Goal: Task Accomplishment & Management: Manage account settings

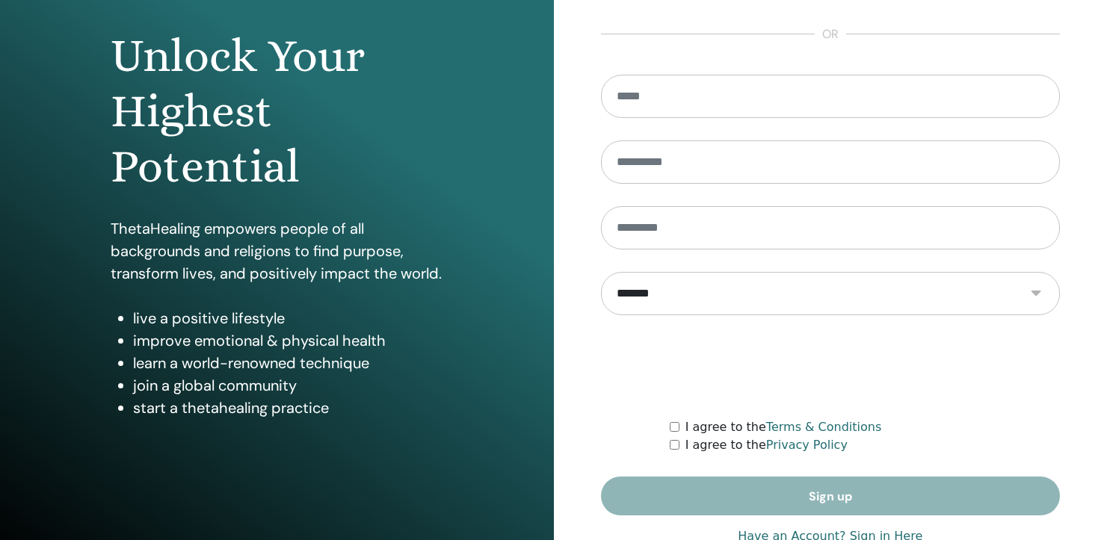
scroll to position [177, 0]
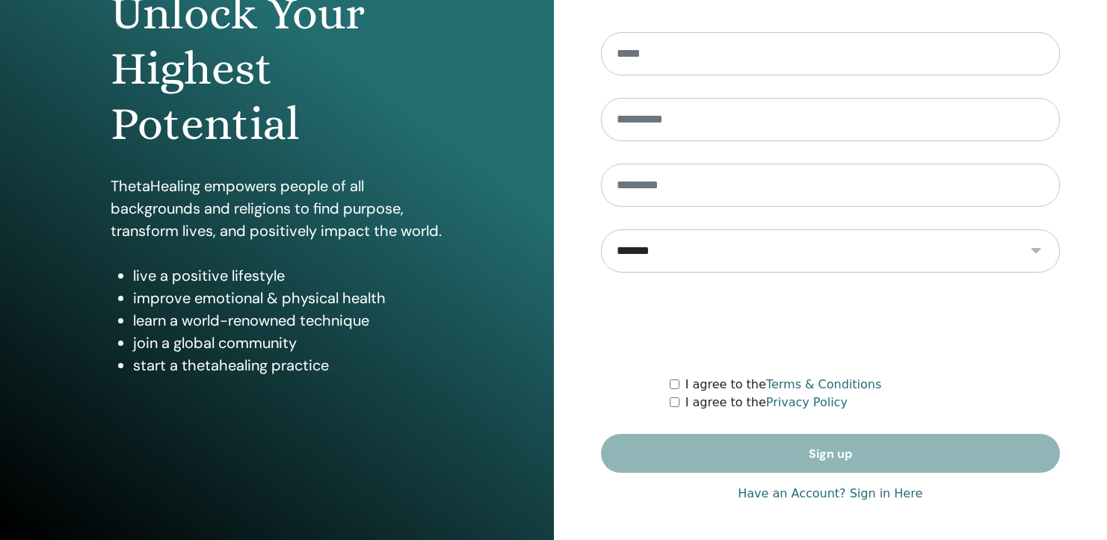
click at [824, 503] on div "**********" at bounding box center [831, 181] width 460 height 667
click at [826, 495] on link "Have an Account? Sign in Here" at bounding box center [829, 494] width 185 height 18
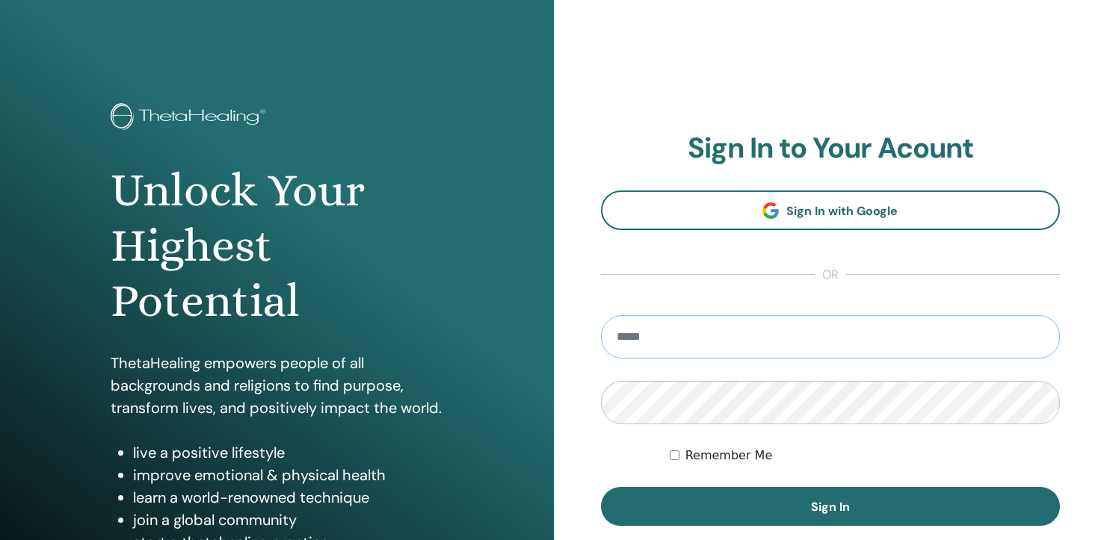
click at [775, 337] on input "email" at bounding box center [831, 336] width 460 height 43
type input "**********"
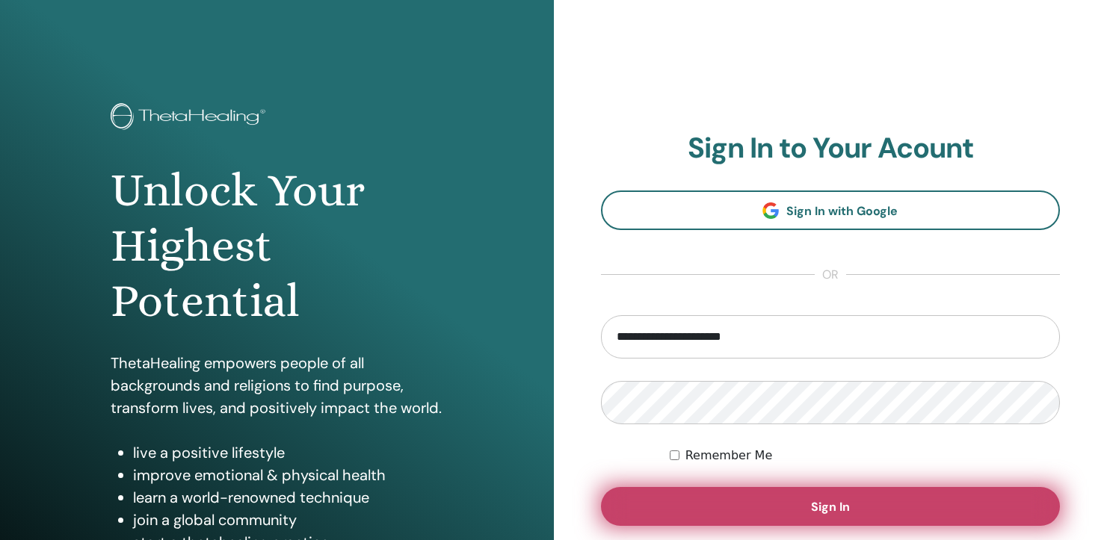
click at [817, 516] on button "Sign In" at bounding box center [831, 506] width 460 height 39
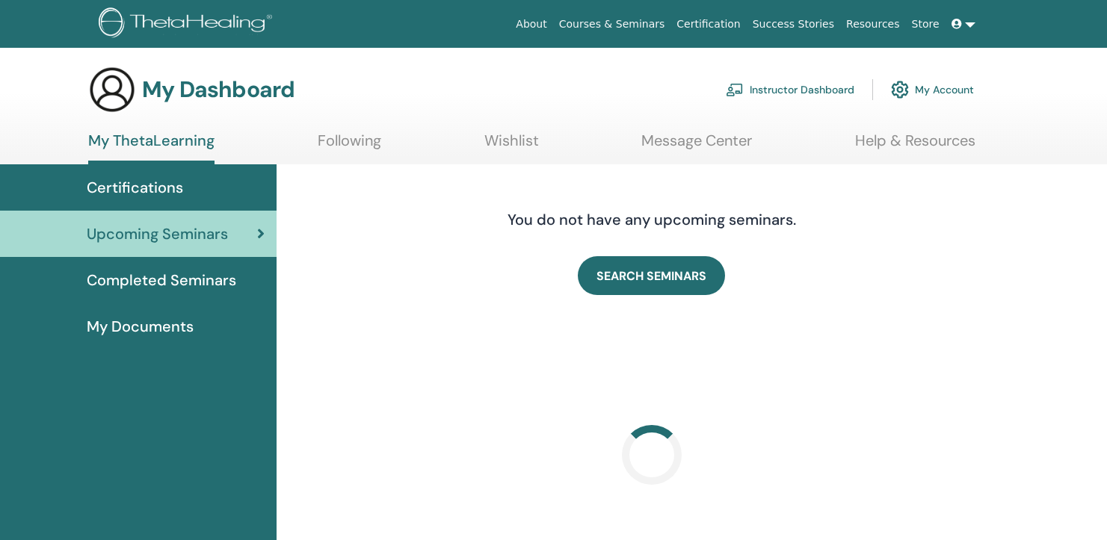
click at [777, 95] on link "Instructor Dashboard" at bounding box center [790, 89] width 129 height 33
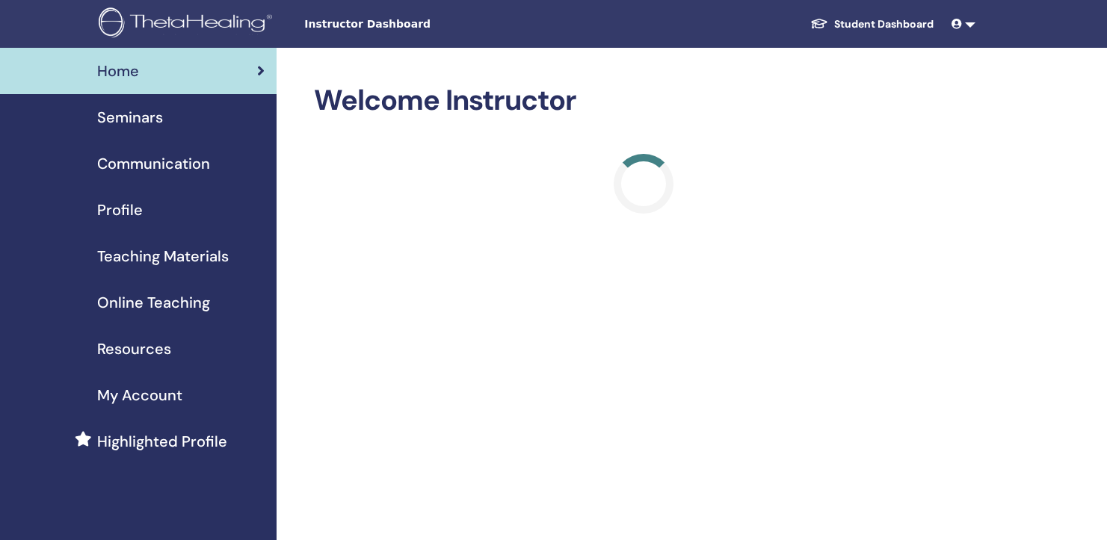
click at [186, 121] on div "Seminars" at bounding box center [138, 117] width 253 height 22
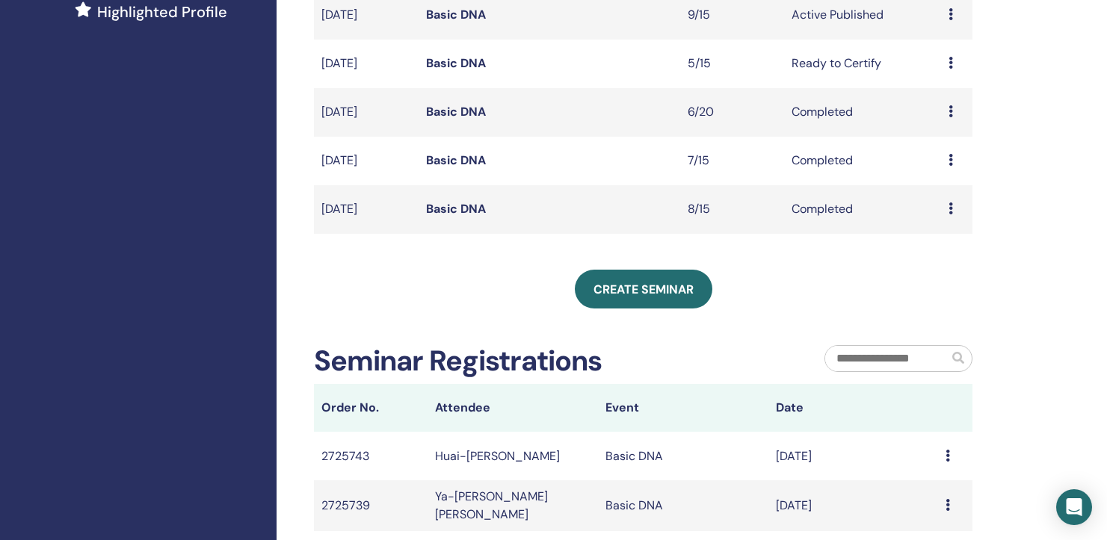
scroll to position [391, 0]
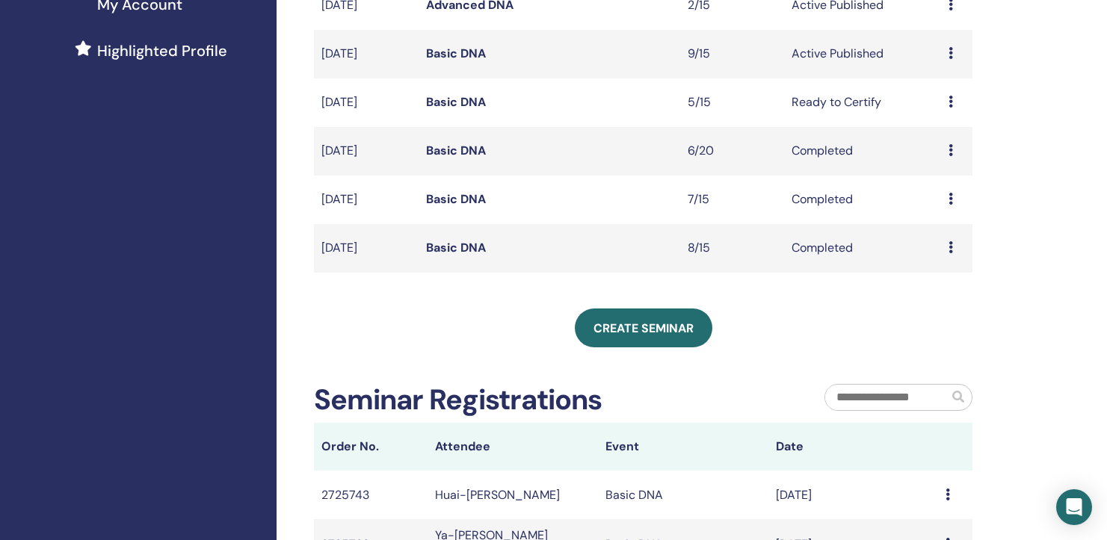
click at [463, 58] on link "Basic DNA" at bounding box center [456, 54] width 60 height 16
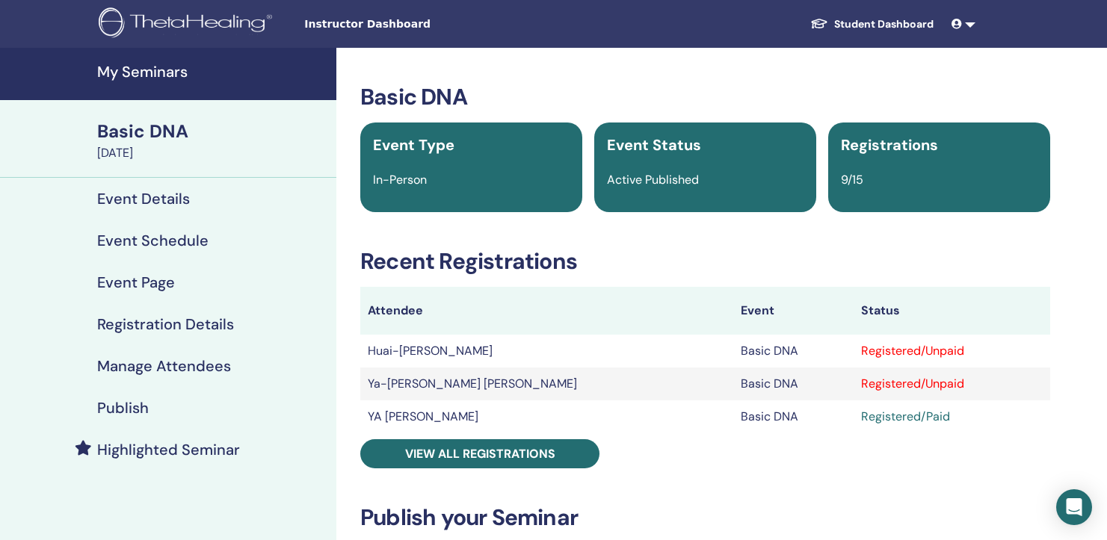
scroll to position [273, 0]
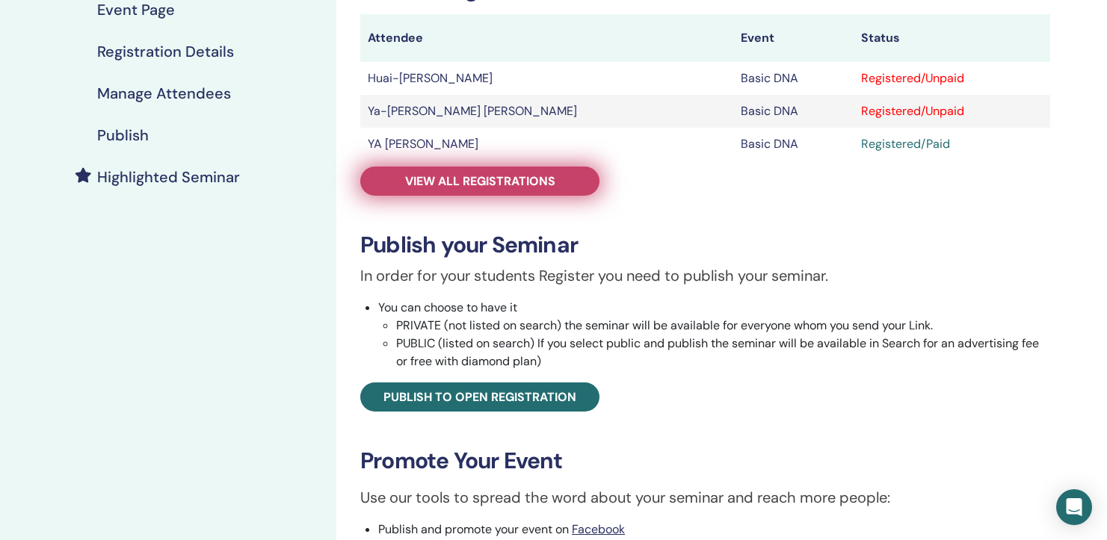
click at [479, 179] on span "View all registrations" at bounding box center [480, 181] width 150 height 16
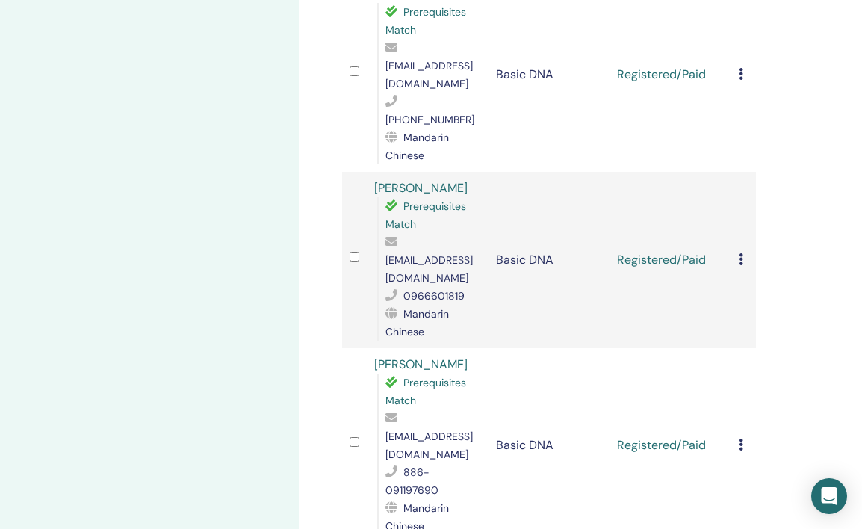
scroll to position [1101, 0]
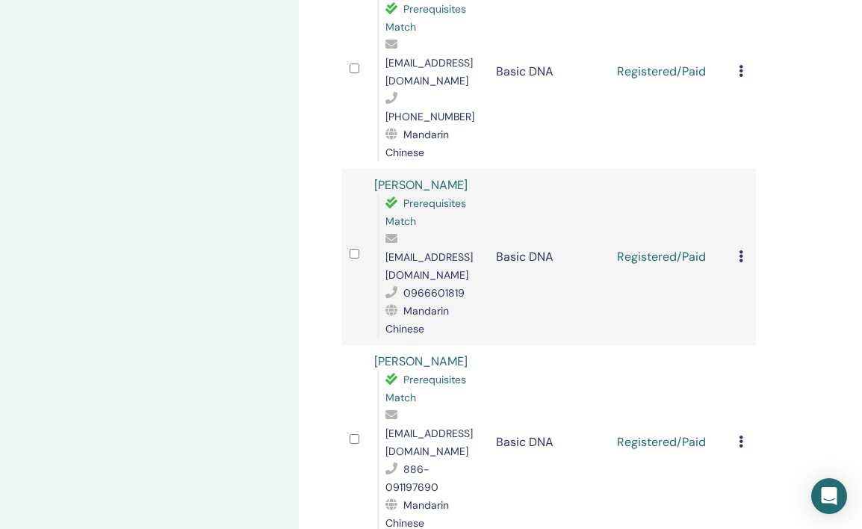
click at [359, 345] on td at bounding box center [354, 442] width 25 height 194
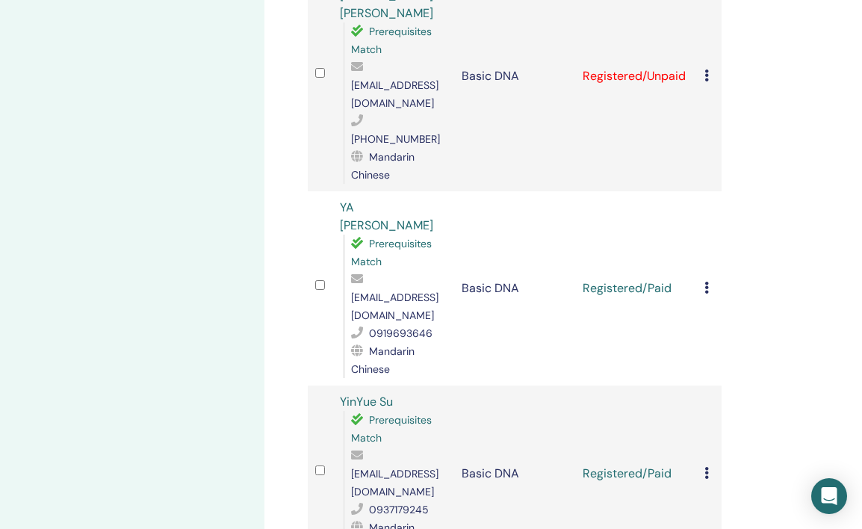
scroll to position [0, 34]
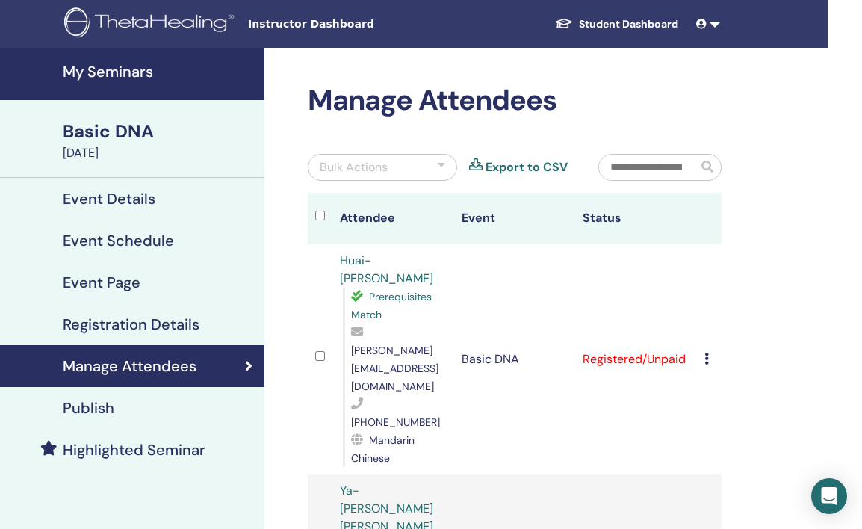
click at [708, 353] on icon at bounding box center [707, 359] width 4 height 12
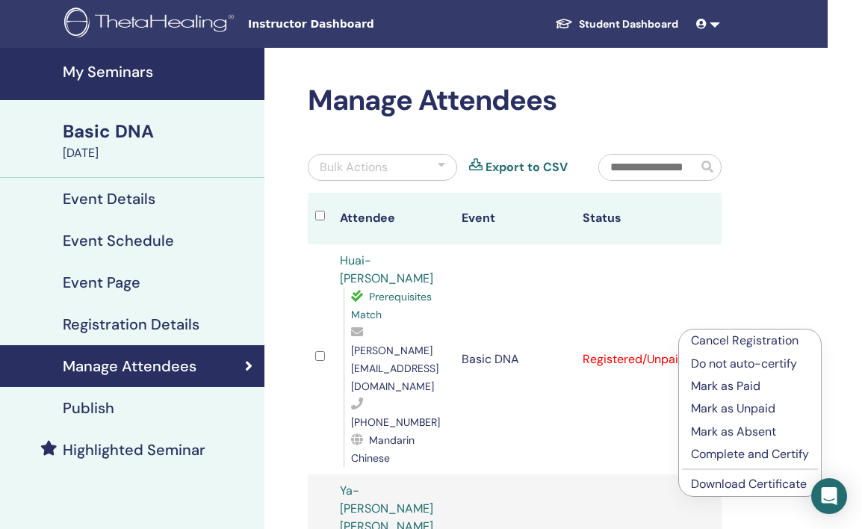
click at [755, 389] on p "Mark as Paid" at bounding box center [750, 386] width 118 height 18
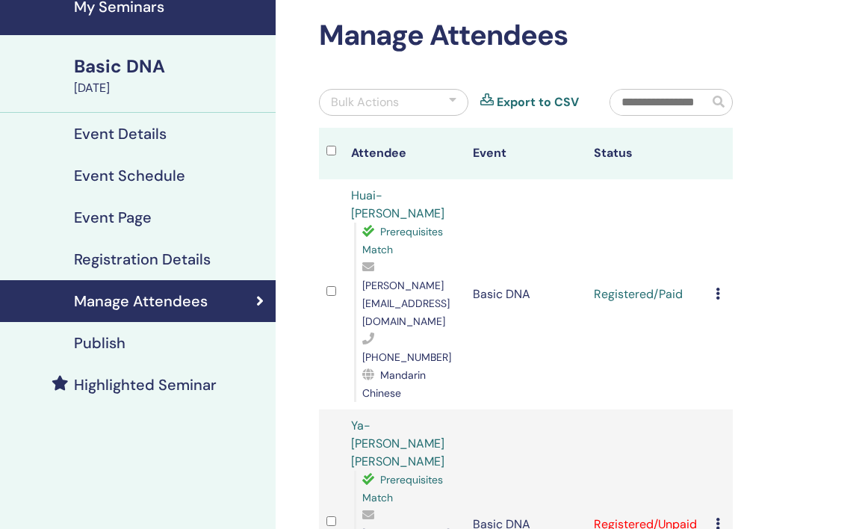
scroll to position [66, 23]
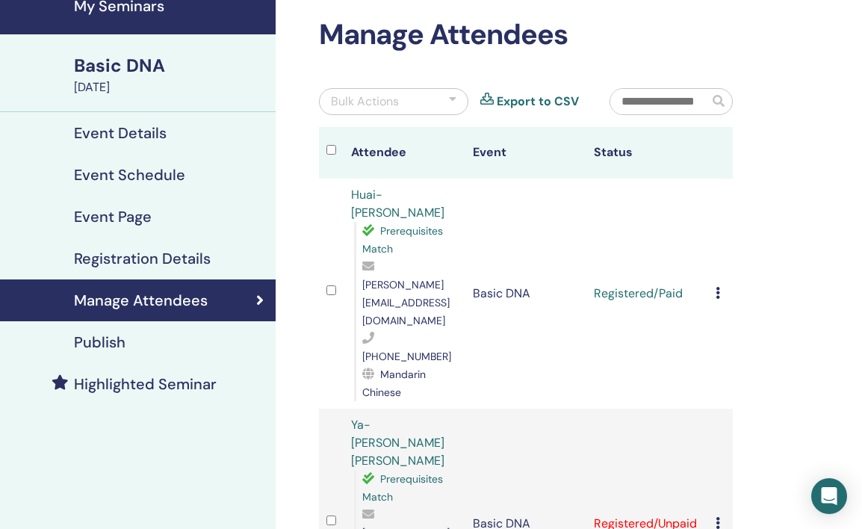
click at [716, 515] on div "Cancel Registration Do not auto-certify Mark as Paid Mark as Unpaid Mark as Abs…" at bounding box center [721, 524] width 10 height 18
click at [732, 491] on p "Mark as Paid" at bounding box center [758, 492] width 118 height 18
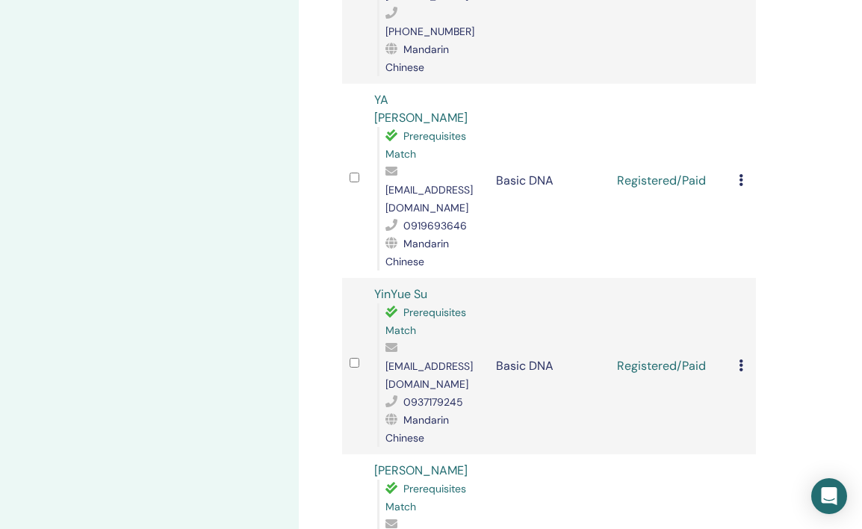
scroll to position [649, 0]
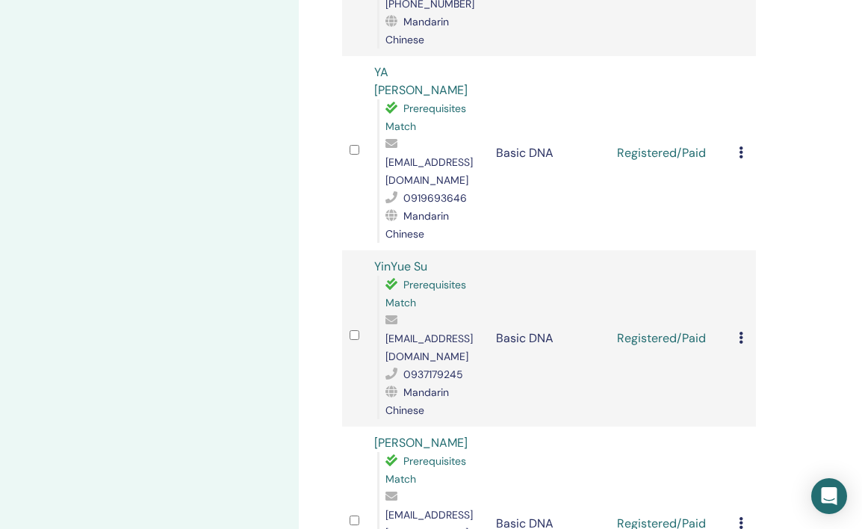
click at [742, 517] on icon at bounding box center [741, 523] width 4 height 12
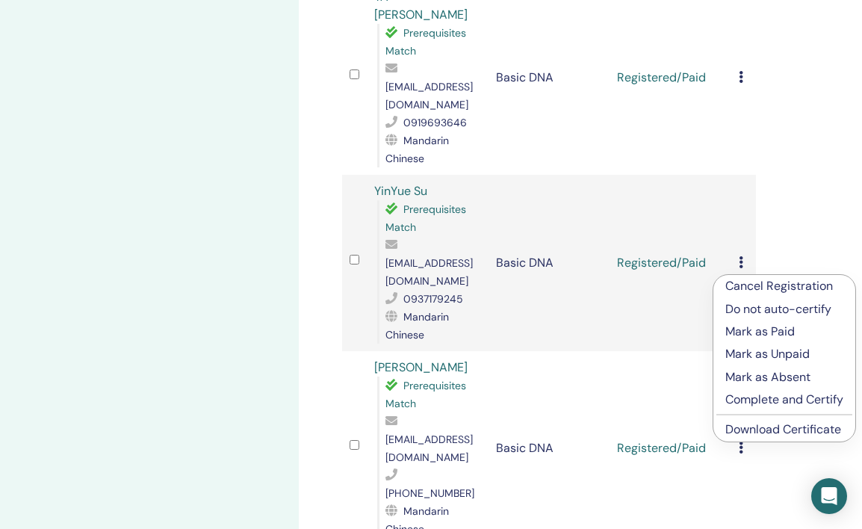
scroll to position [727, 0]
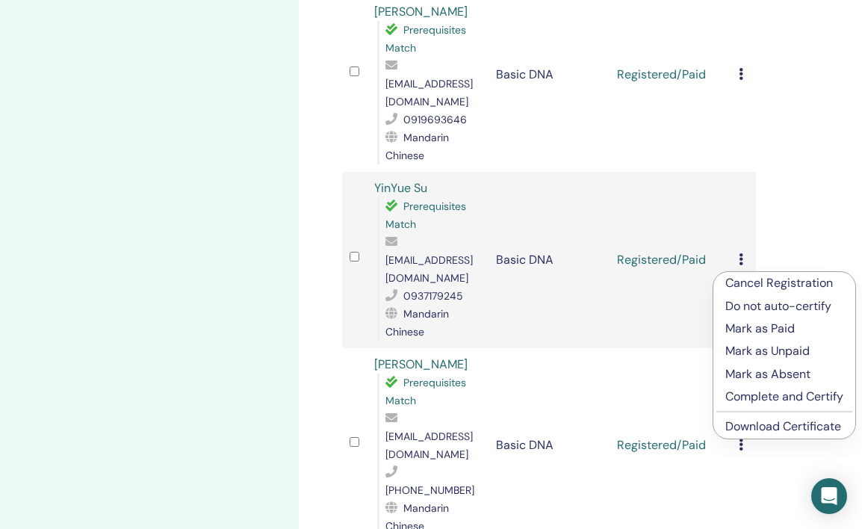
click at [238, 167] on div "My Seminars Basic DNA [DATE] Event Details Event Schedule Event Page Registrati…" at bounding box center [149, 436] width 299 height 2231
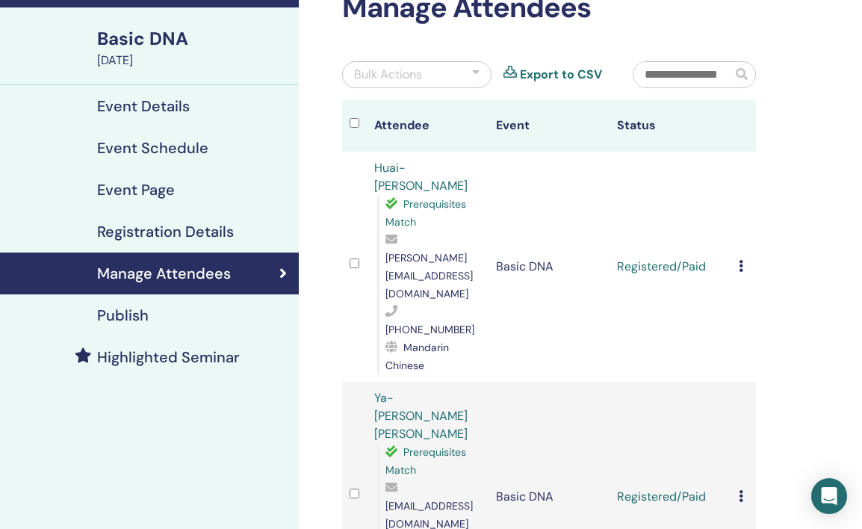
scroll to position [110, 0]
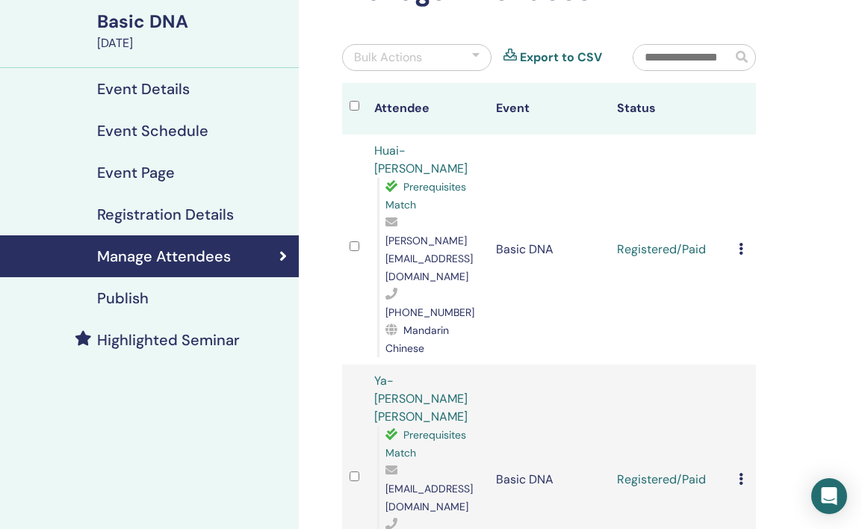
click at [742, 243] on icon at bounding box center [741, 249] width 4 height 12
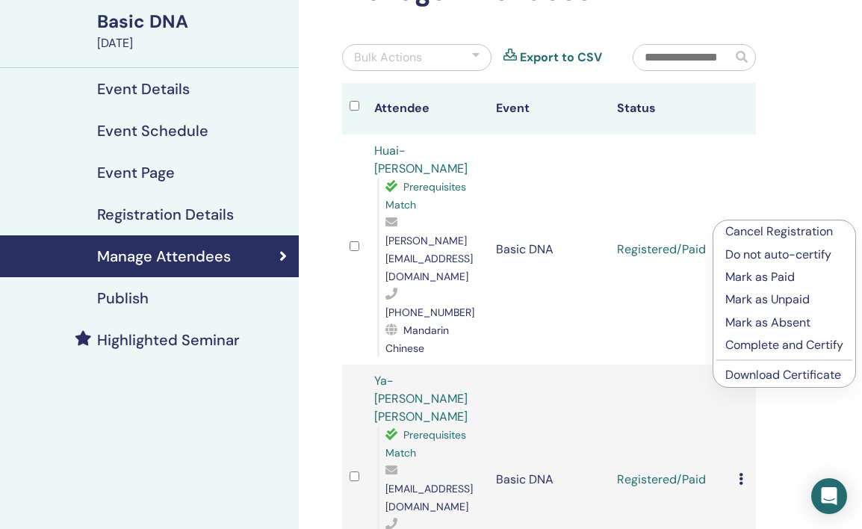
click at [748, 377] on link "Download Certificate" at bounding box center [784, 375] width 116 height 16
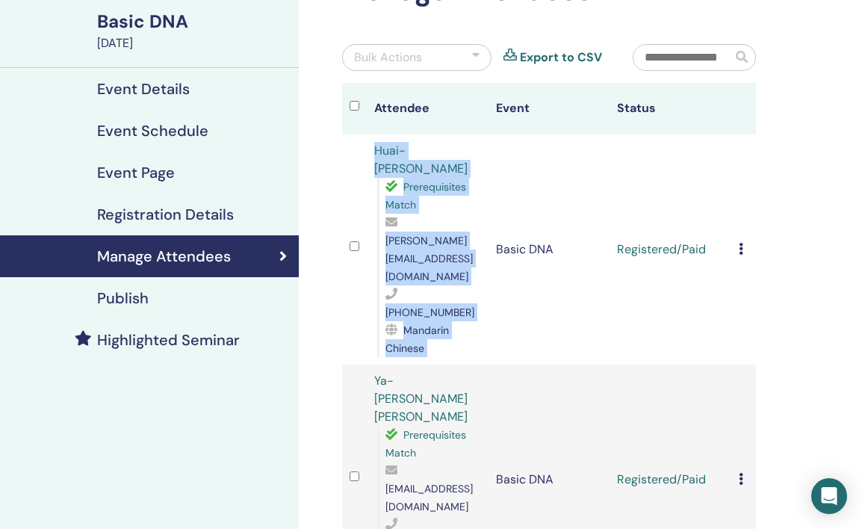
drag, startPoint x: 371, startPoint y: 145, endPoint x: 500, endPoint y: 142, distance: 129.3
click at [500, 142] on tr "Huai-[PERSON_NAME] Prerequisites Match [PERSON_NAME][EMAIL_ADDRESS][DOMAIN_NAME…" at bounding box center [549, 249] width 414 height 230
drag, startPoint x: 500, startPoint y: 142, endPoint x: 492, endPoint y: 149, distance: 10.6
click at [499, 142] on td "Basic DNA" at bounding box center [550, 249] width 122 height 230
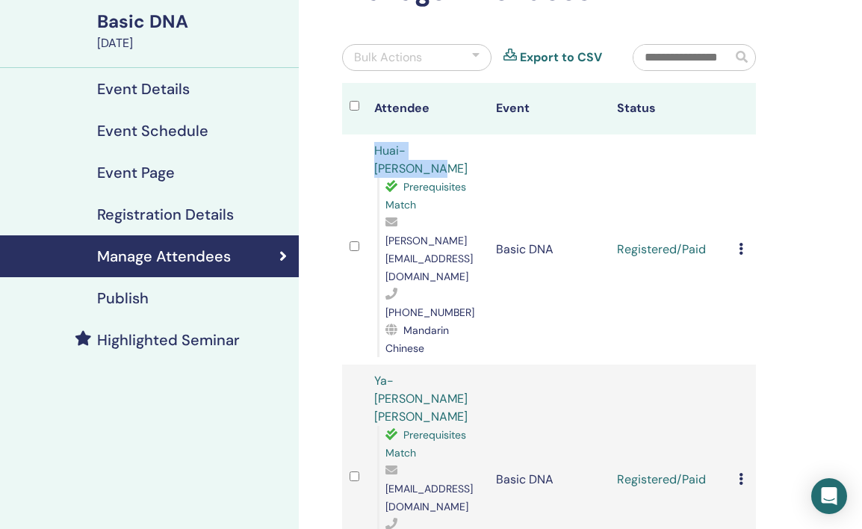
drag, startPoint x: 364, startPoint y: 152, endPoint x: 474, endPoint y: 147, distance: 109.9
click at [474, 147] on tr "Huai-[PERSON_NAME] Prerequisites Match [PERSON_NAME][EMAIL_ADDRESS][DOMAIN_NAME…" at bounding box center [549, 249] width 414 height 230
copy tr "Huai-[PERSON_NAME]"
click at [739, 471] on div "Cancel Registration Do not auto-certify Mark as Paid Mark as Unpaid Mark as Abs…" at bounding box center [744, 480] width 10 height 18
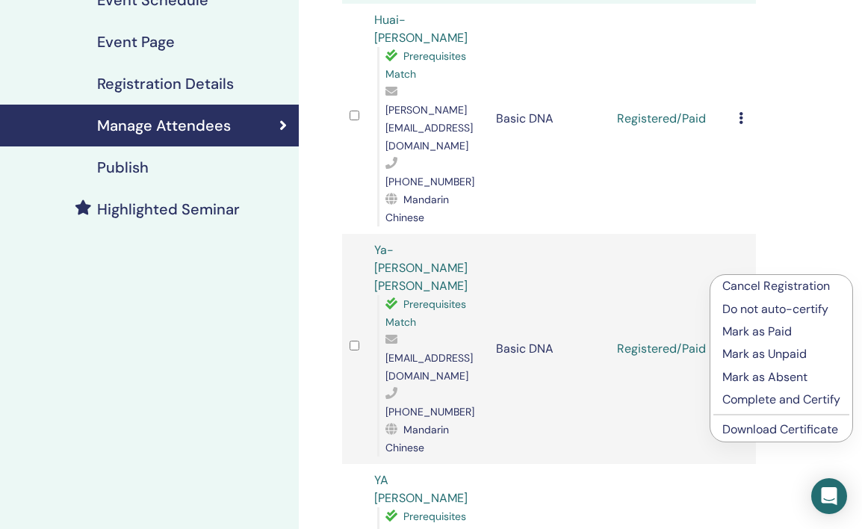
scroll to position [244, 0]
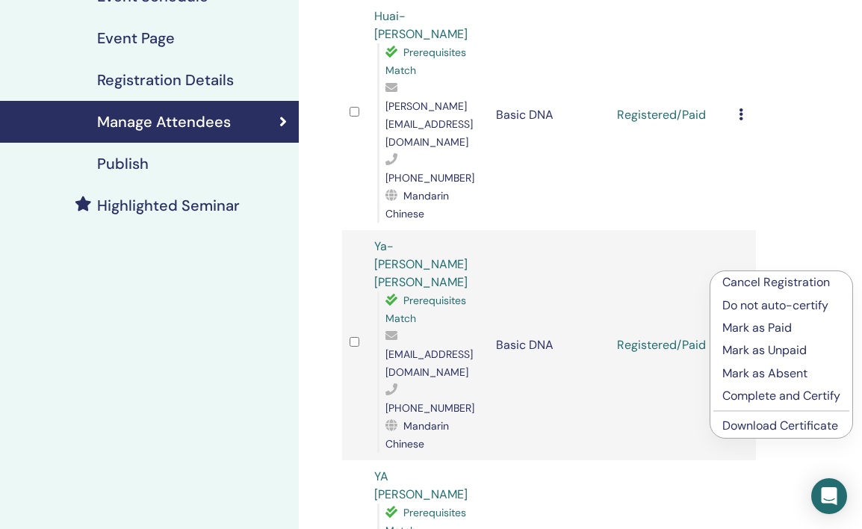
click at [754, 428] on link "Download Certificate" at bounding box center [781, 426] width 116 height 16
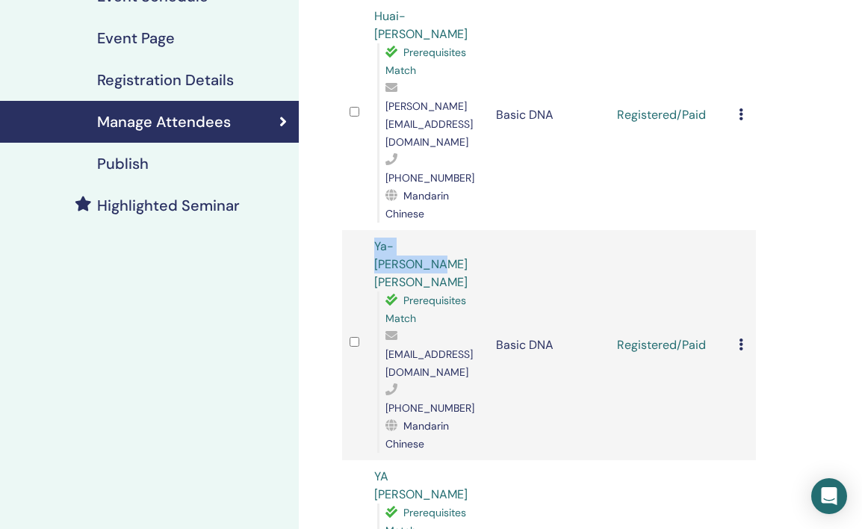
drag, startPoint x: 367, startPoint y: 193, endPoint x: 477, endPoint y: 196, distance: 110.6
click at [477, 230] on td "Ya-[PERSON_NAME] [PERSON_NAME] Prerequisites Match [EMAIL_ADDRESS][DOMAIN_NAME]…" at bounding box center [428, 345] width 122 height 230
copy link "Ya-[PERSON_NAME] [PERSON_NAME]"
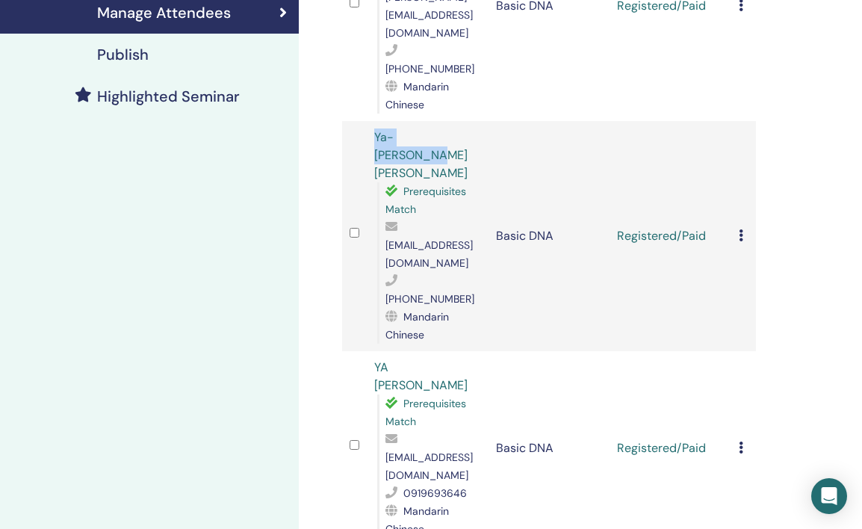
scroll to position [358, 0]
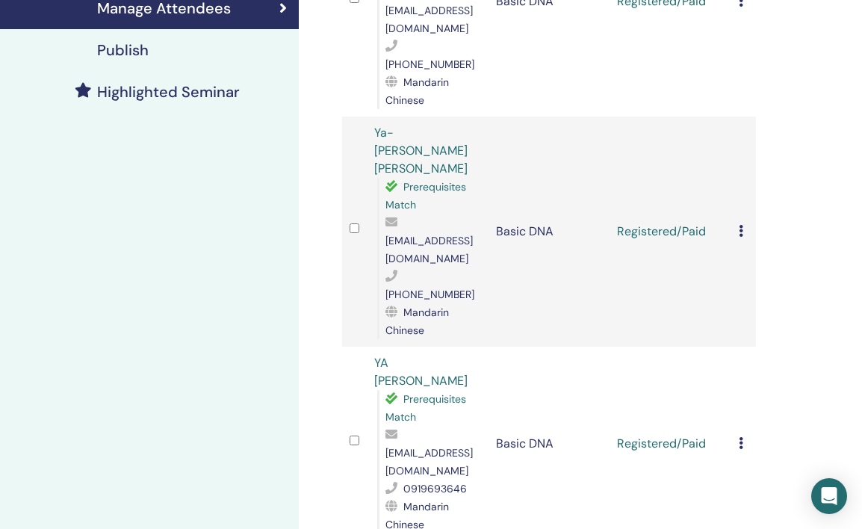
click at [743, 435] on div "Cancel Registration Do not auto-certify Mark as Paid Mark as Unpaid Mark as Abs…" at bounding box center [744, 444] width 10 height 18
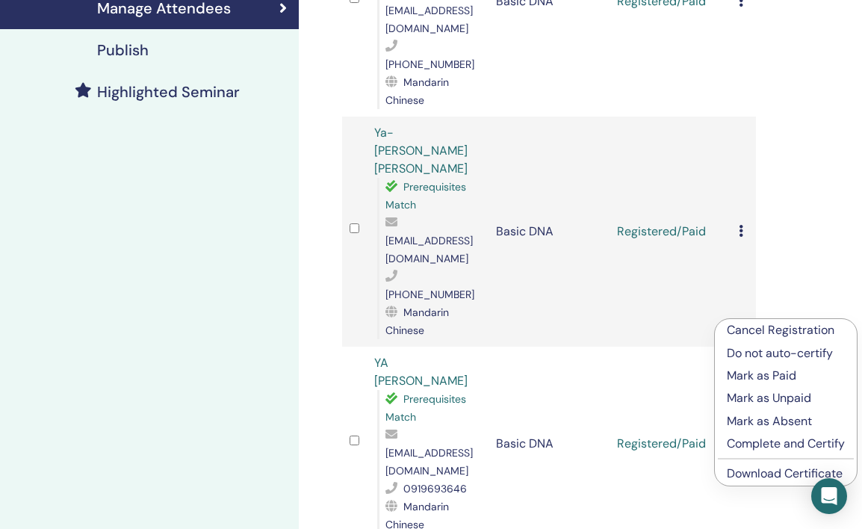
click at [743, 471] on link "Download Certificate" at bounding box center [785, 474] width 116 height 16
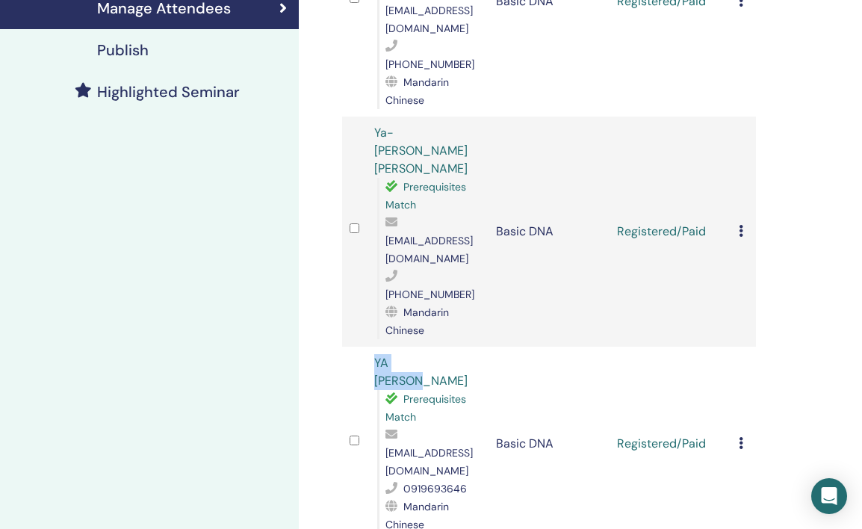
drag, startPoint x: 371, startPoint y: 254, endPoint x: 444, endPoint y: 254, distance: 73.2
click at [444, 347] on td "YA [PERSON_NAME] Prerequisites Match [EMAIL_ADDRESS][DOMAIN_NAME] 0919693646 Ma…" at bounding box center [428, 444] width 122 height 194
copy link "YA [PERSON_NAME]"
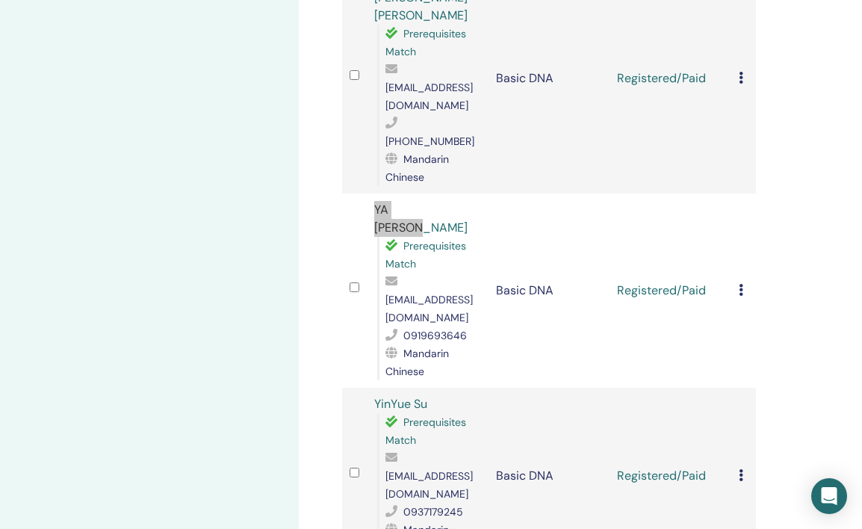
scroll to position [501, 0]
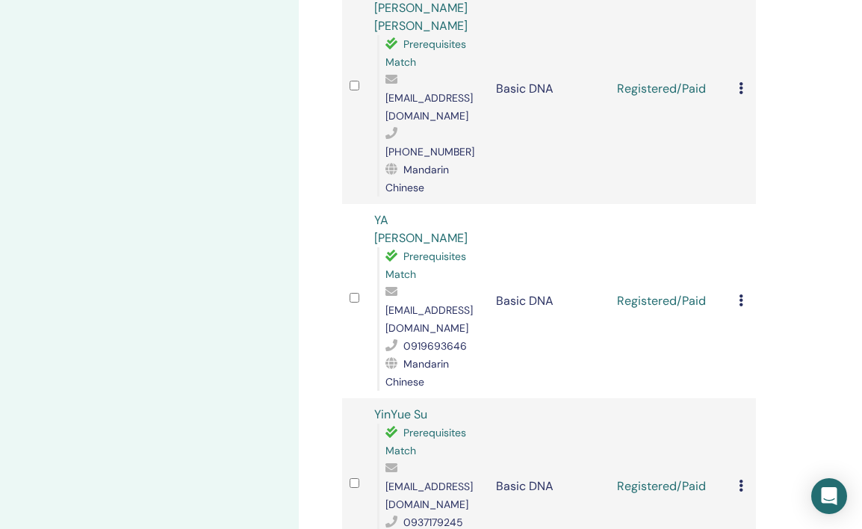
click at [740, 480] on icon at bounding box center [741, 486] width 4 height 12
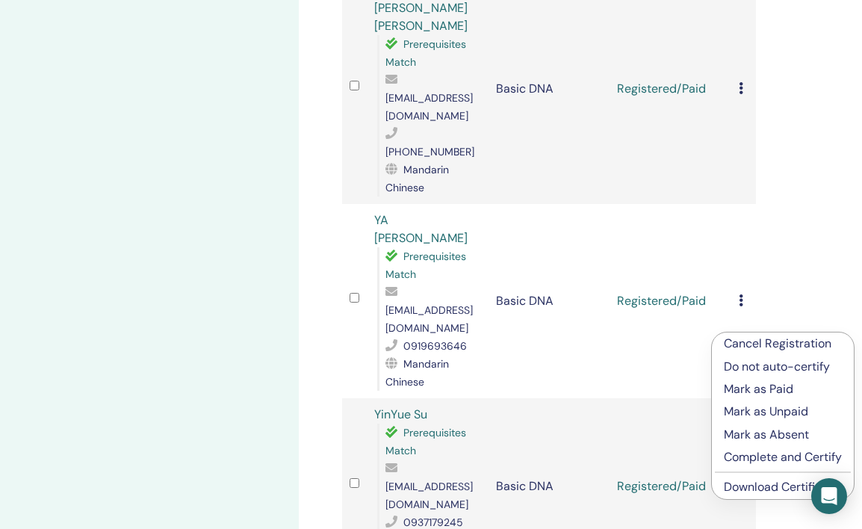
click at [742, 483] on link "Download Certificate" at bounding box center [782, 487] width 116 height 16
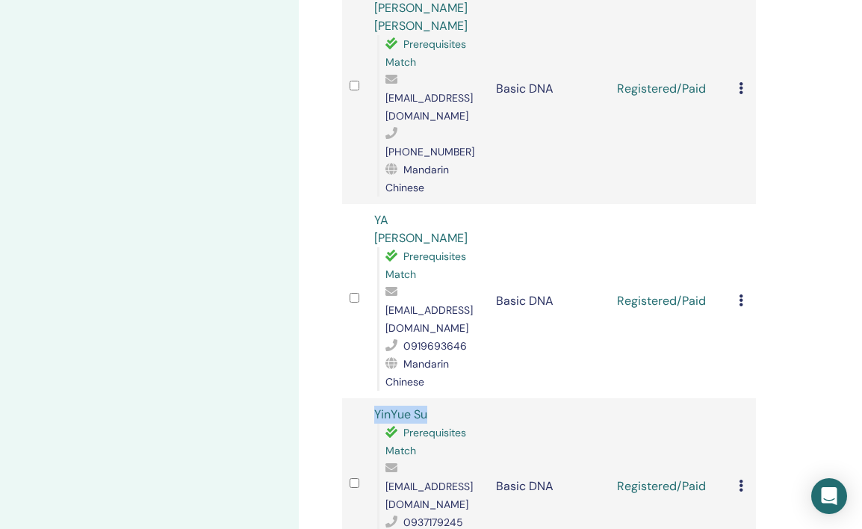
drag, startPoint x: 371, startPoint y: 268, endPoint x: 451, endPoint y: 271, distance: 80.0
click at [451, 398] on td "YinYue Su Prerequisites Match yinyueeee126@gmail.com 0937179245 Mandarin Chinese" at bounding box center [428, 486] width 122 height 176
copy link "YinYue Su"
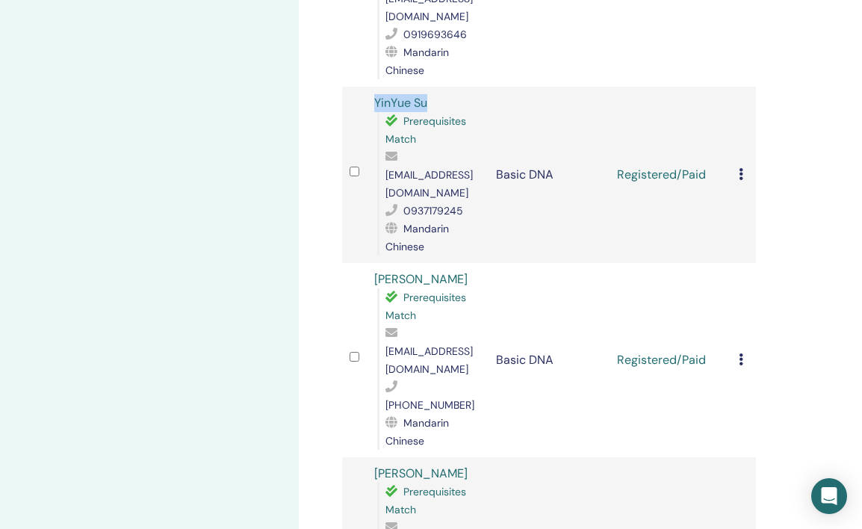
scroll to position [813, 0]
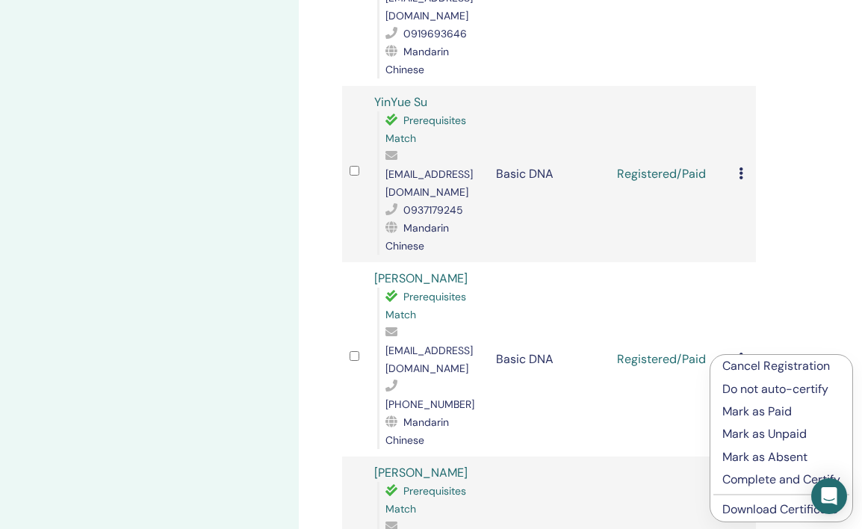
click at [730, 505] on link "Download Certificate" at bounding box center [781, 509] width 116 height 16
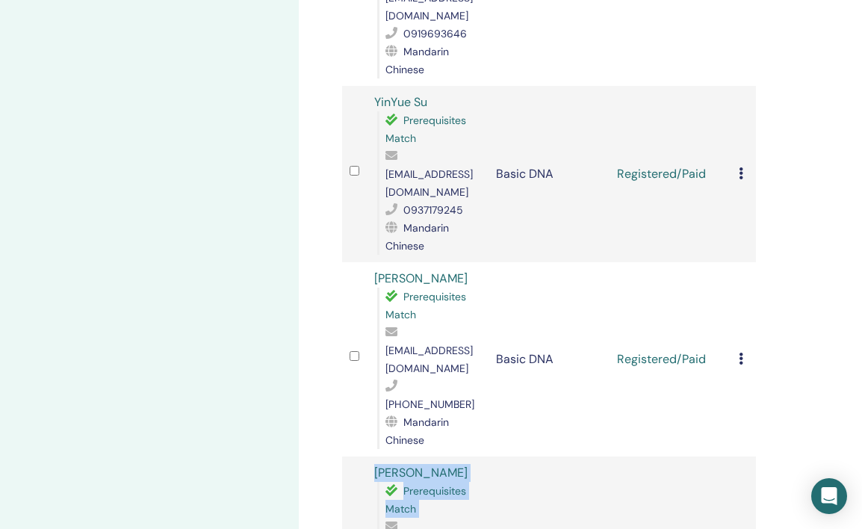
drag, startPoint x: 356, startPoint y: 294, endPoint x: 519, endPoint y: 295, distance: 162.1
drag, startPoint x: 363, startPoint y: 290, endPoint x: 478, endPoint y: 290, distance: 115.1
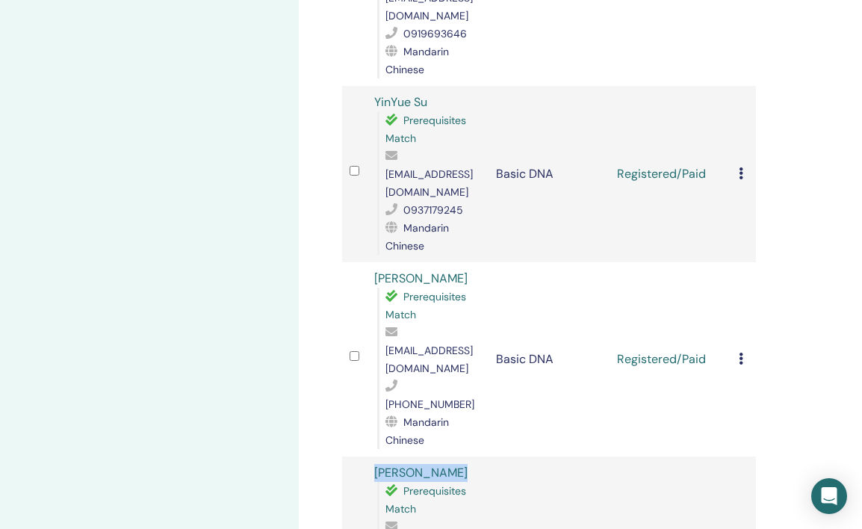
copy tr "[PERSON_NAME]"
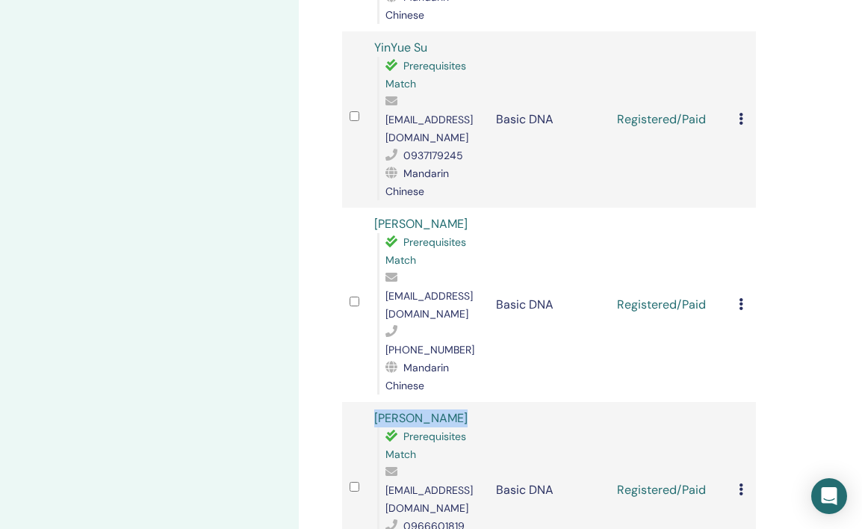
scroll to position [993, 0]
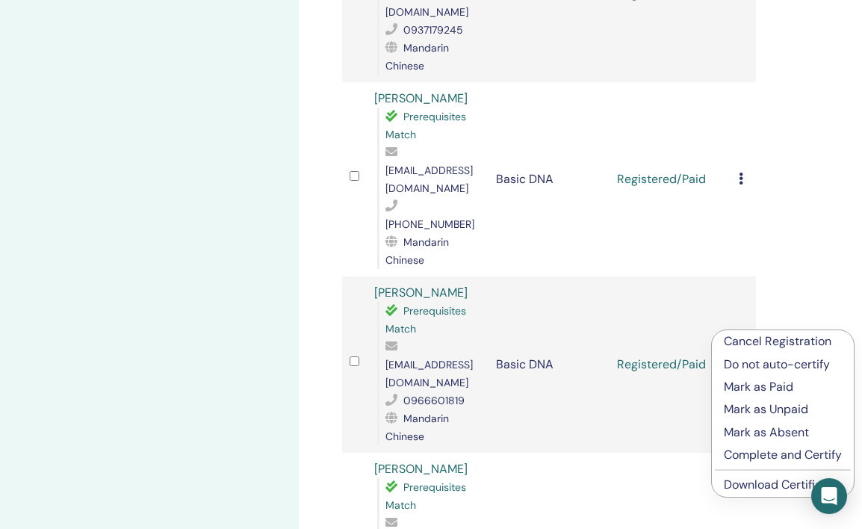
click at [734, 479] on link "Download Certificate" at bounding box center [782, 485] width 116 height 16
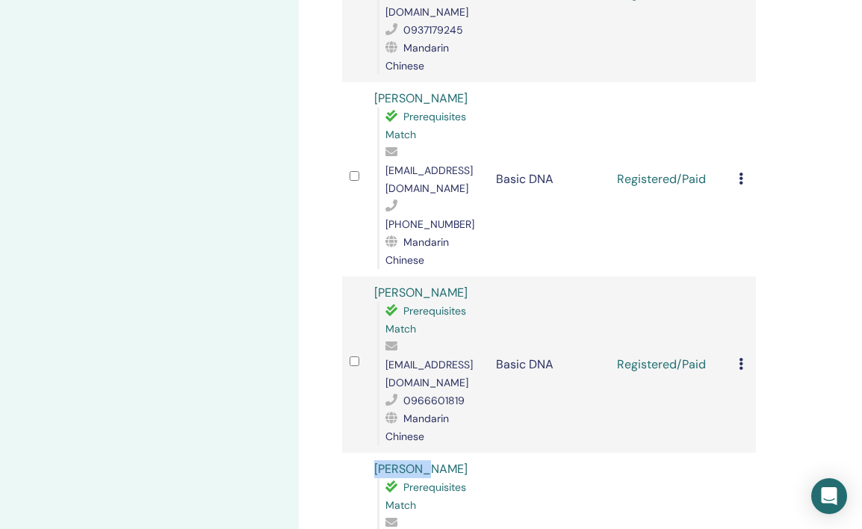
drag, startPoint x: 363, startPoint y: 275, endPoint x: 469, endPoint y: 277, distance: 106.1
copy tr "[PERSON_NAME]"
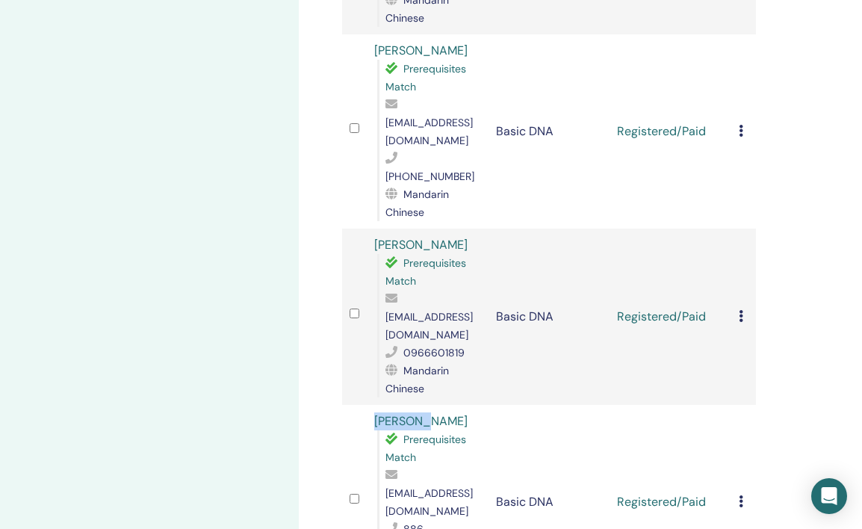
scroll to position [1179, 0]
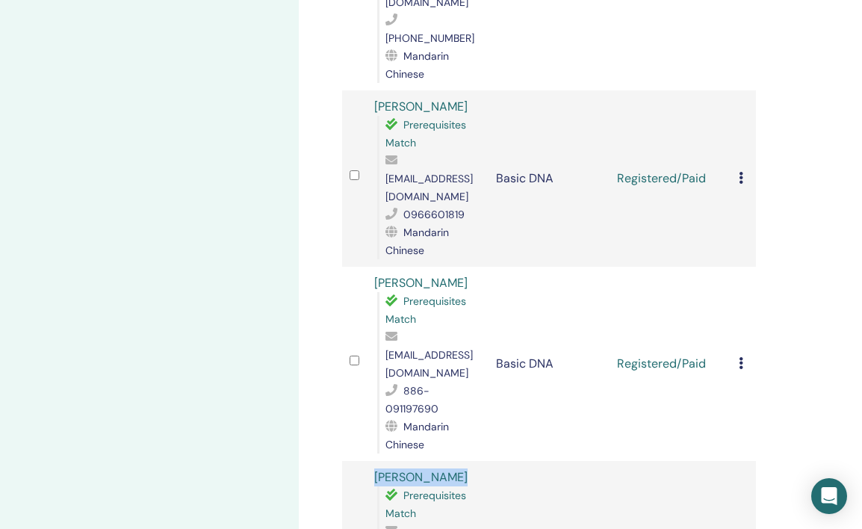
drag, startPoint x: 354, startPoint y: 244, endPoint x: 454, endPoint y: 245, distance: 99.4
copy tr "[PERSON_NAME]"
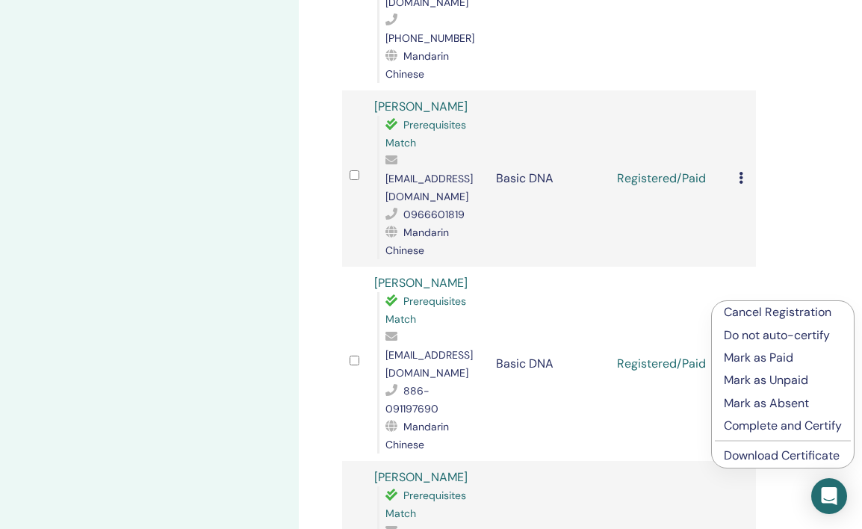
click at [740, 451] on link "Download Certificate" at bounding box center [782, 456] width 116 height 16
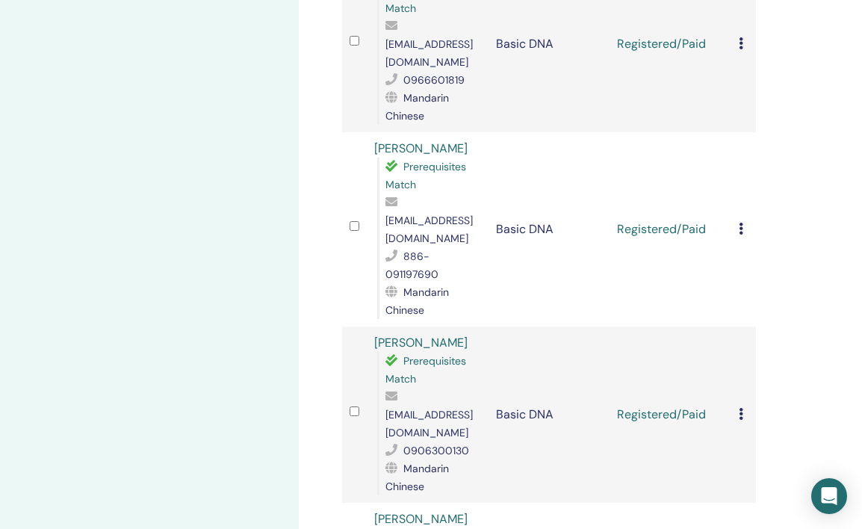
scroll to position [1314, 0]
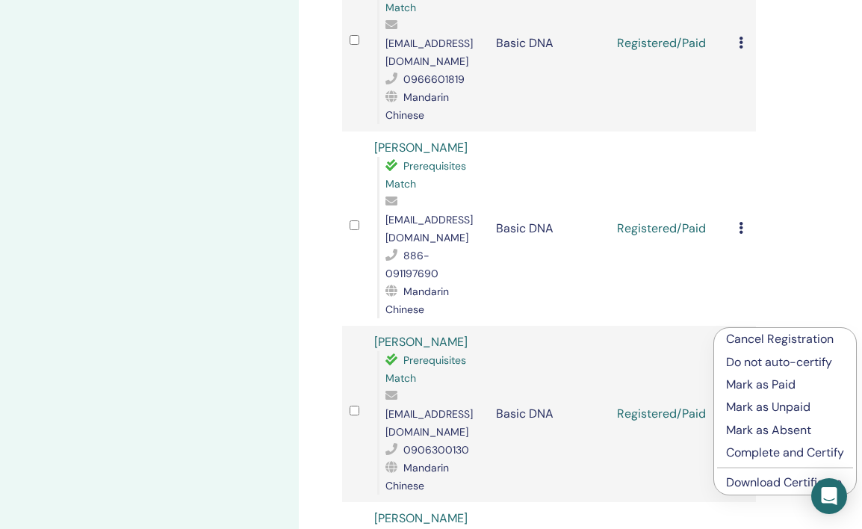
click at [742, 480] on link "Download Certificate" at bounding box center [784, 482] width 116 height 16
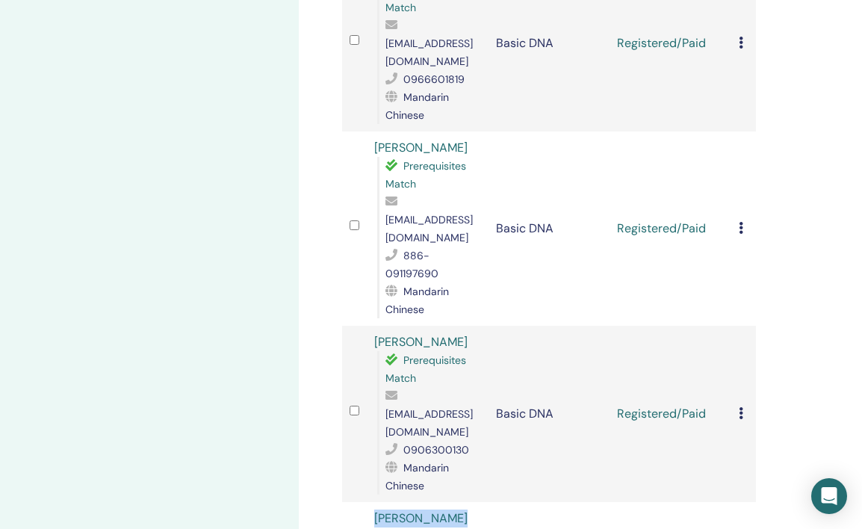
drag, startPoint x: 356, startPoint y: 267, endPoint x: 463, endPoint y: 267, distance: 107.6
copy tr "[PERSON_NAME] [PERSON_NAME]"
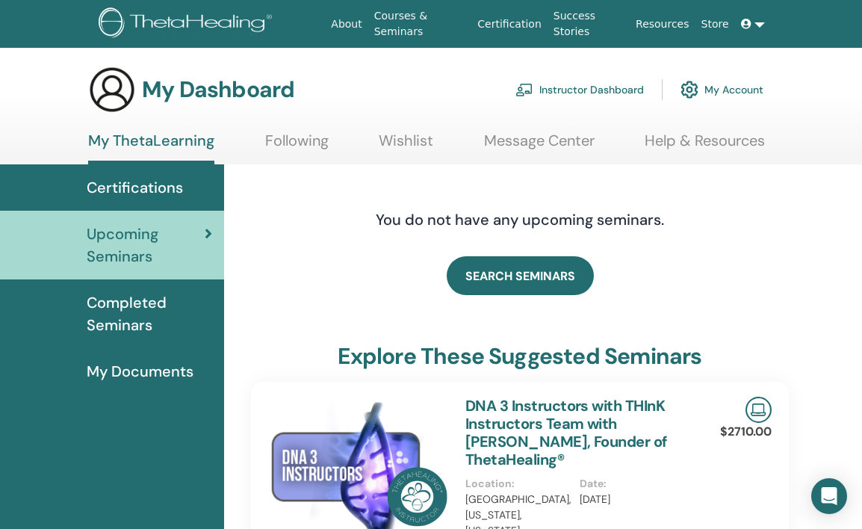
click at [612, 81] on link "Instructor Dashboard" at bounding box center [580, 89] width 129 height 33
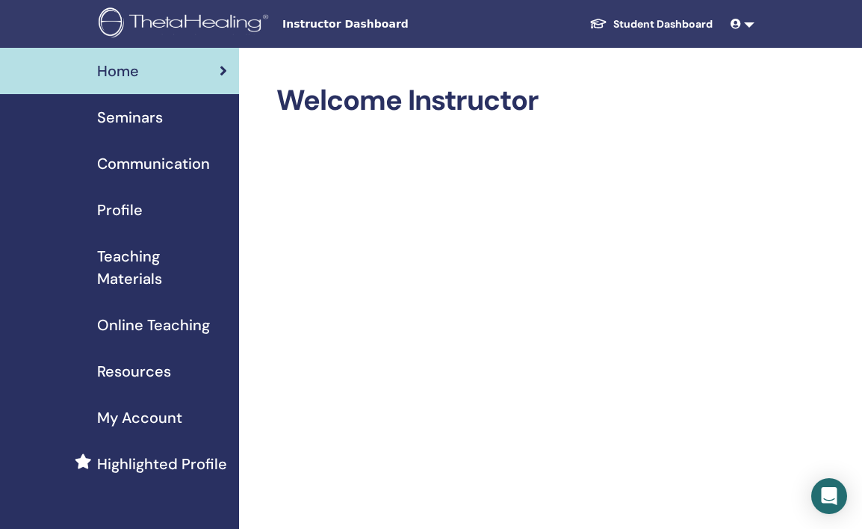
click at [152, 118] on span "Seminars" at bounding box center [130, 117] width 66 height 22
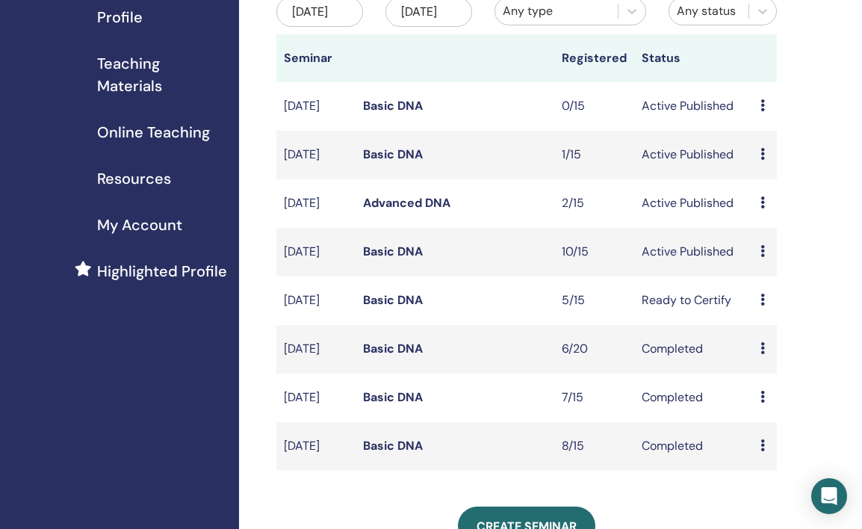
scroll to position [198, 0]
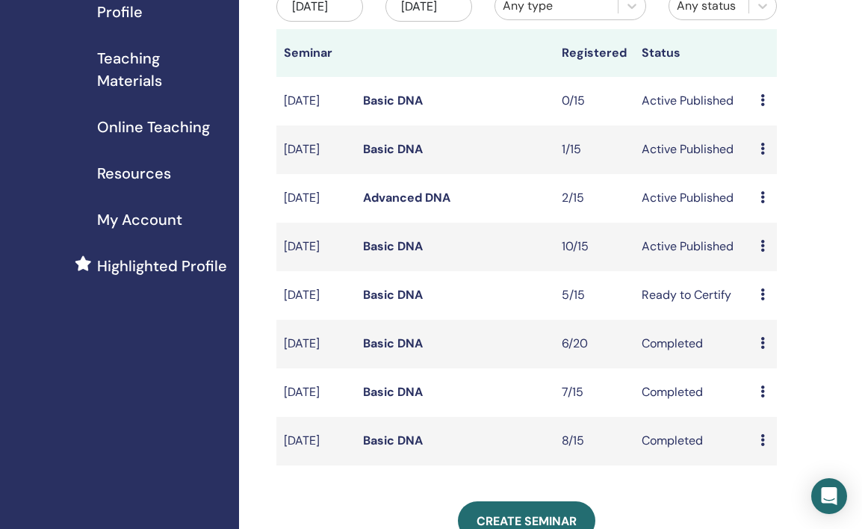
click at [404, 254] on link "Basic DNA" at bounding box center [393, 246] width 60 height 16
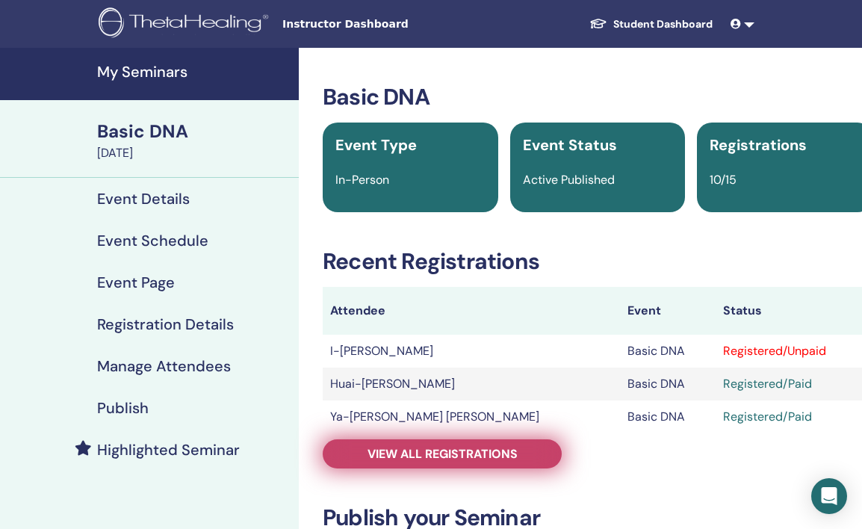
click at [483, 446] on span "View all registrations" at bounding box center [443, 454] width 150 height 16
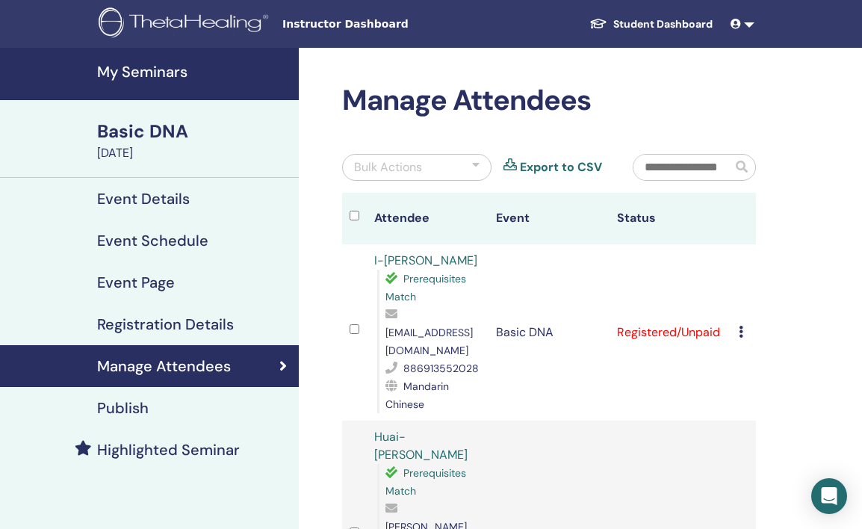
click at [740, 326] on icon at bounding box center [741, 332] width 4 height 12
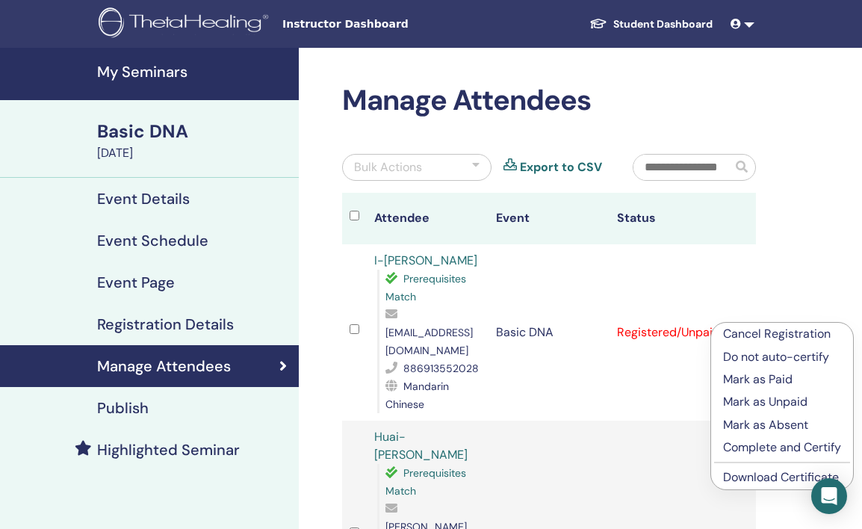
click at [758, 384] on p "Mark as Paid" at bounding box center [782, 380] width 118 height 18
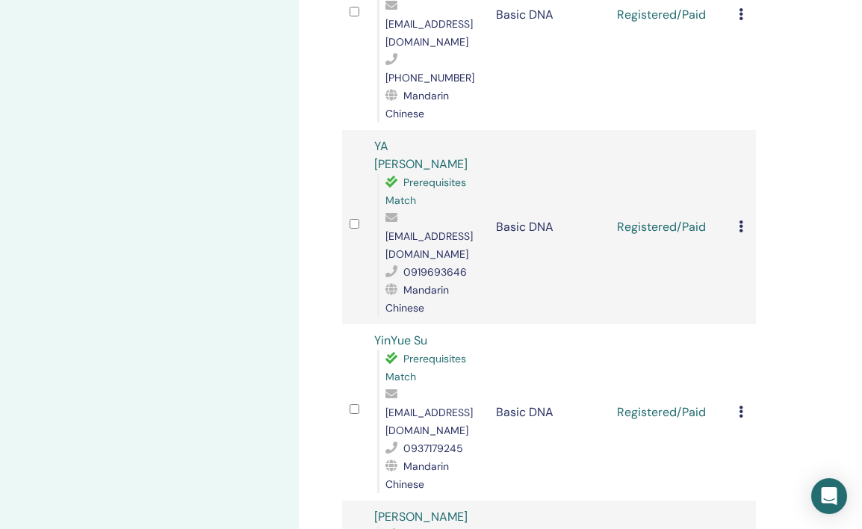
scroll to position [1012, 0]
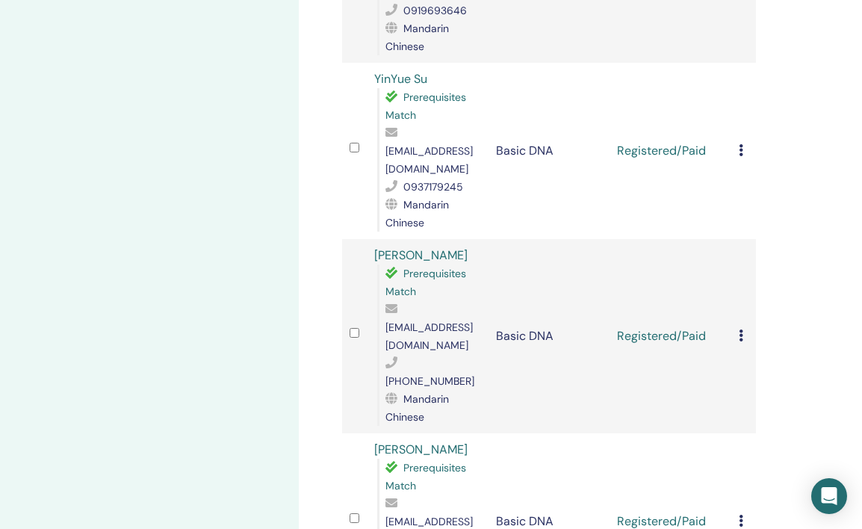
click at [740, 330] on icon at bounding box center [741, 336] width 4 height 12
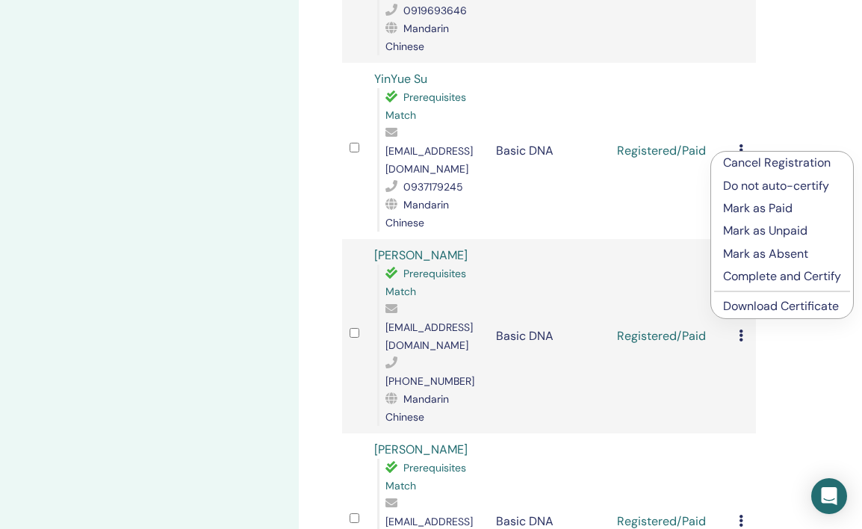
click at [769, 167] on p "Cancel Registration" at bounding box center [782, 163] width 118 height 18
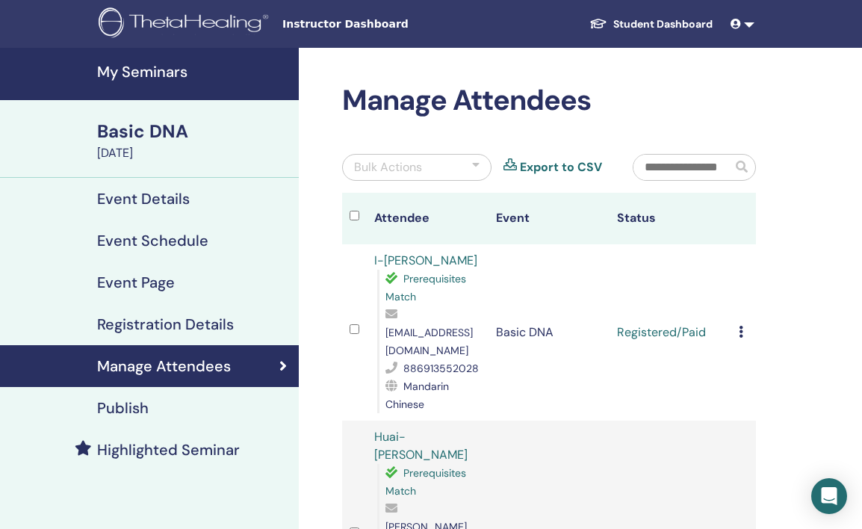
click at [739, 326] on icon at bounding box center [741, 332] width 4 height 12
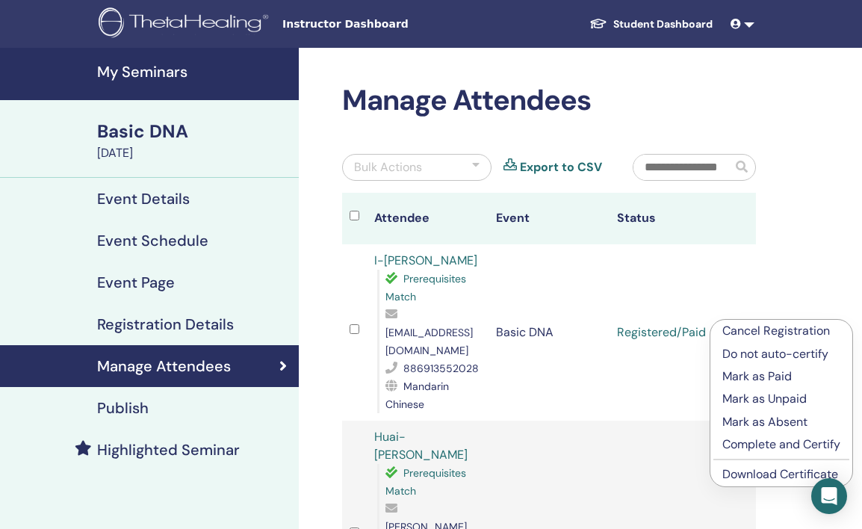
click at [746, 469] on link "Download Certificate" at bounding box center [781, 474] width 116 height 16
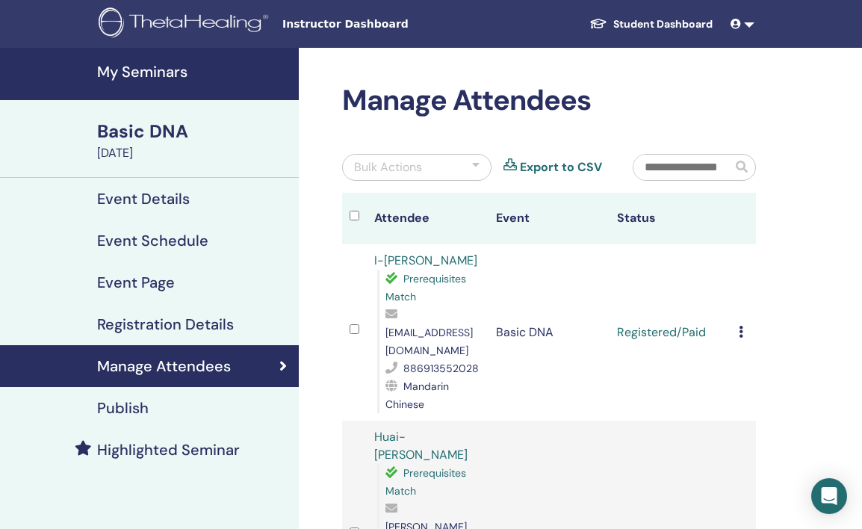
click at [483, 276] on td "I-[PERSON_NAME] Prerequisites Match [EMAIL_ADDRESS][DOMAIN_NAME] 886913552028 M…" at bounding box center [428, 332] width 122 height 176
drag, startPoint x: 364, startPoint y: 258, endPoint x: 455, endPoint y: 258, distance: 91.2
click at [455, 258] on tr "I-[PERSON_NAME] Prerequisites Match [EMAIL_ADDRESS][DOMAIN_NAME] 886913552028 M…" at bounding box center [549, 332] width 414 height 176
copy tr "I-[PERSON_NAME]"
